Goal: Check status: Check status

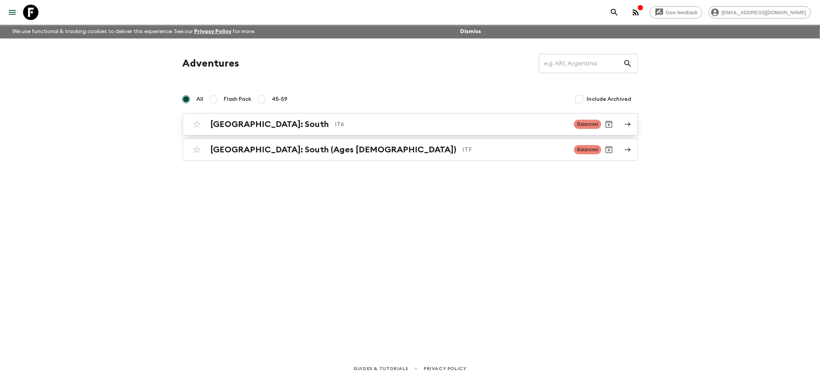
click at [220, 125] on h2 "[GEOGRAPHIC_DATA]: South" at bounding box center [270, 124] width 118 height 10
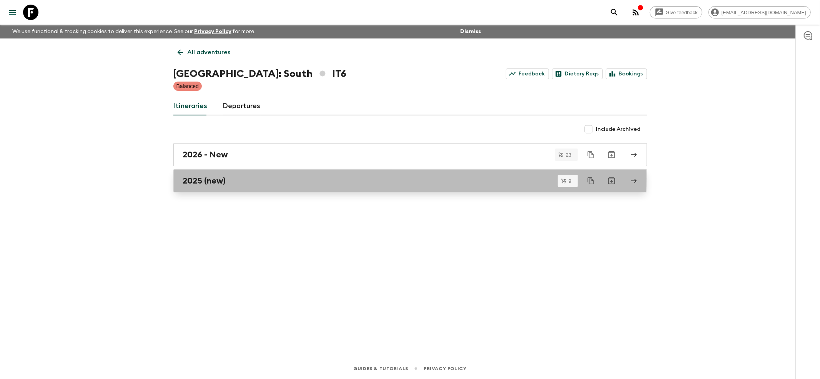
click at [201, 179] on h2 "2025 (new)" at bounding box center [204, 181] width 43 height 10
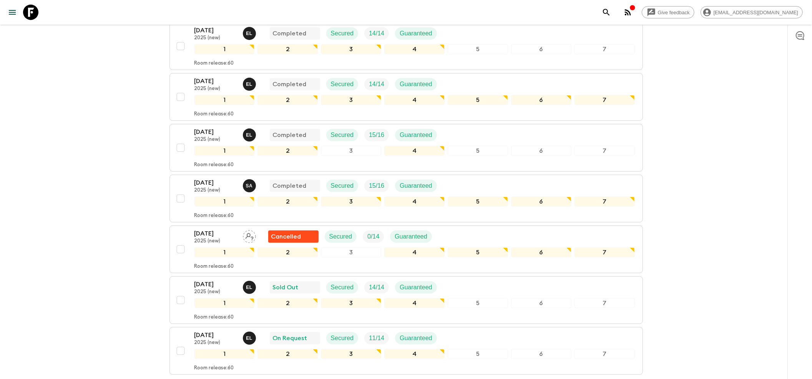
scroll to position [307, 0]
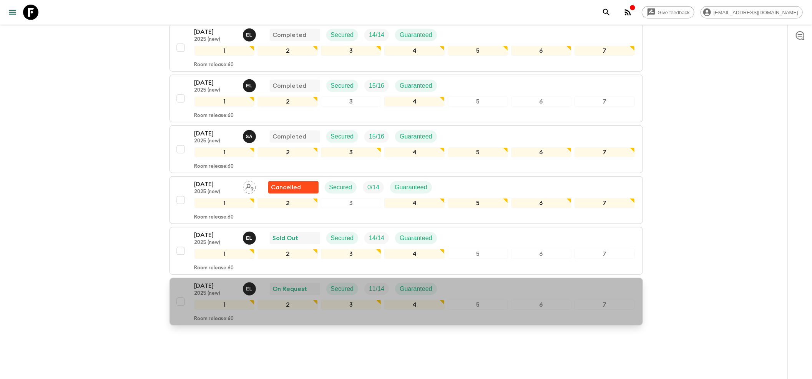
click at [242, 283] on div "[DATE] 2025 (new) E L On Request Secured 11 / 14 Guaranteed" at bounding box center [318, 288] width 249 height 15
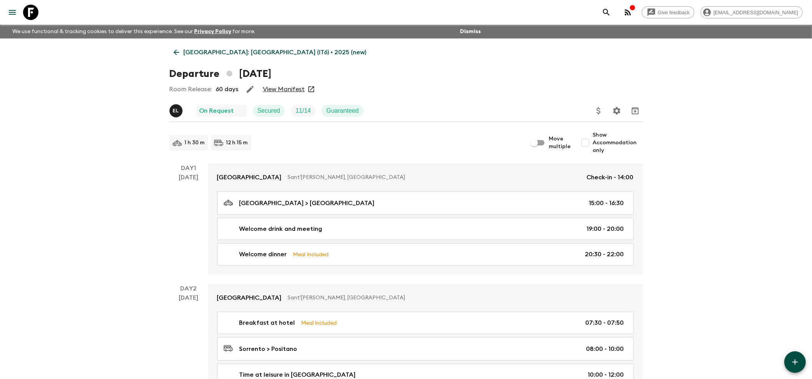
click at [287, 91] on link "View Manifest" at bounding box center [284, 89] width 42 height 8
click at [289, 95] on div "Room Release: 60 days View Manifest" at bounding box center [405, 88] width 473 height 15
click at [287, 89] on link "View Manifest" at bounding box center [284, 89] width 42 height 8
